Goal: Task Accomplishment & Management: Use online tool/utility

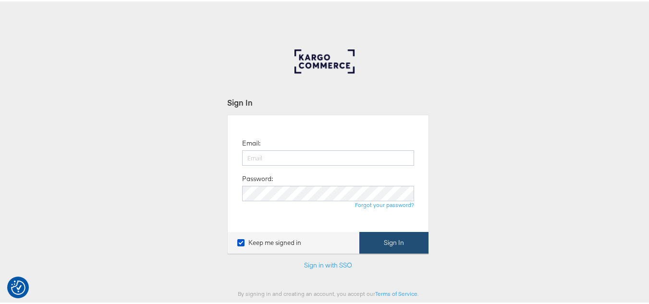
type input "[PERSON_NAME][EMAIL_ADDRESS][DOMAIN_NAME]"
click at [395, 242] on button "Sign In" at bounding box center [393, 242] width 69 height 22
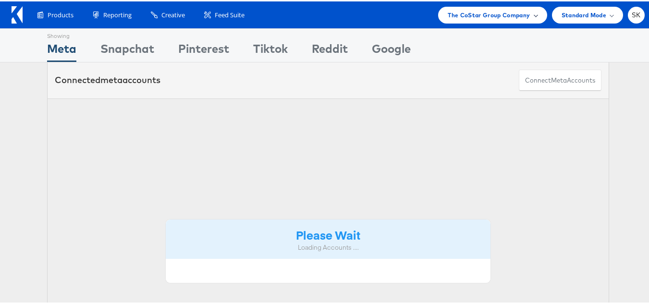
click at [491, 7] on div "The CoStar Group Company" at bounding box center [492, 13] width 109 height 17
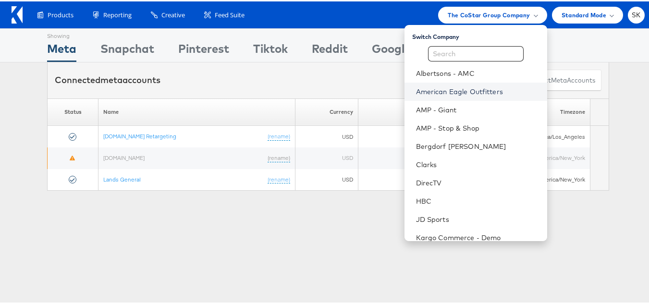
click at [463, 89] on link "American Eagle Outfitters" at bounding box center [477, 90] width 123 height 10
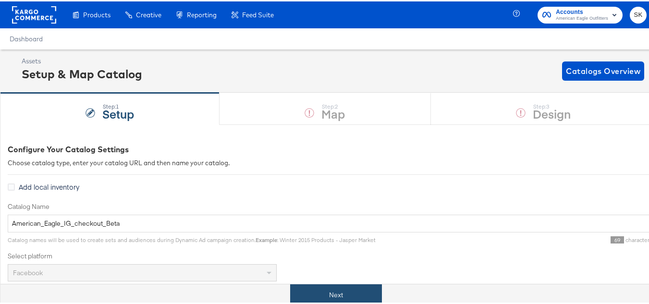
click at [343, 287] on button "Next" at bounding box center [336, 294] width 92 height 22
click at [361, 286] on button "Next" at bounding box center [336, 294] width 92 height 22
